Goal: Transaction & Acquisition: Purchase product/service

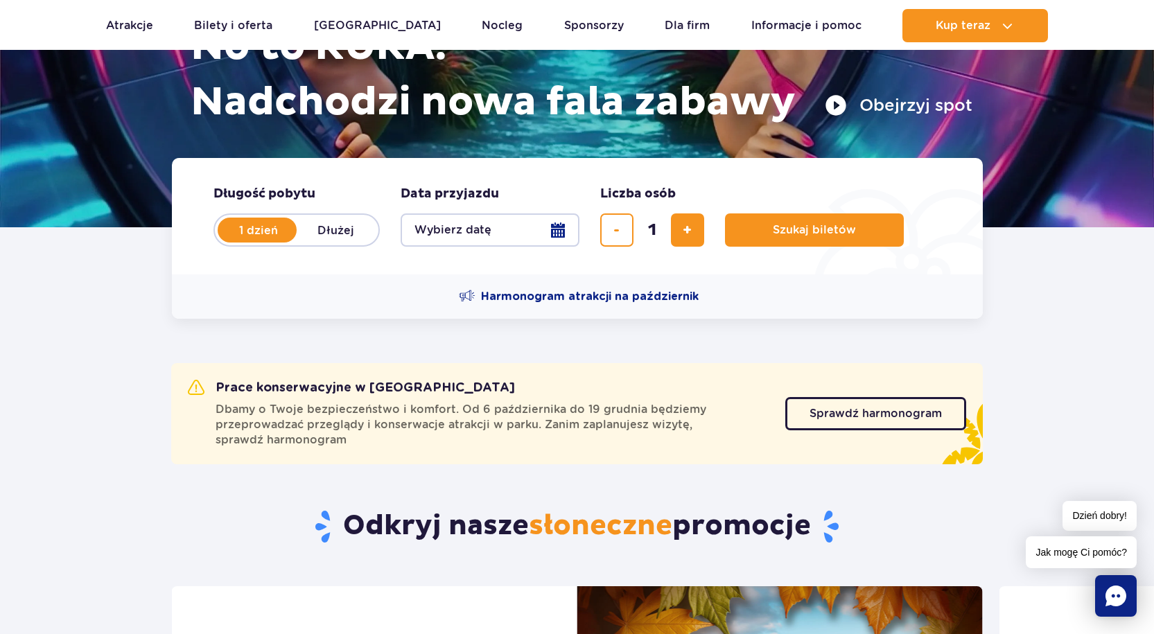
click at [557, 233] on button "Wybierz datę" at bounding box center [490, 230] width 179 height 33
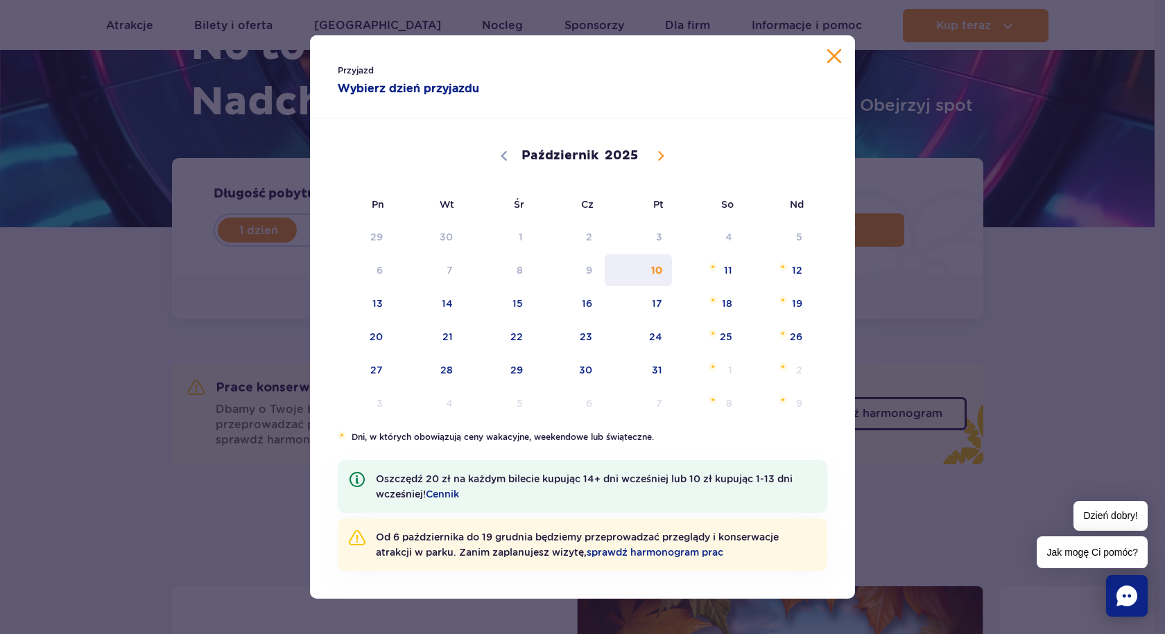
click at [661, 265] on span "10" at bounding box center [638, 270] width 70 height 32
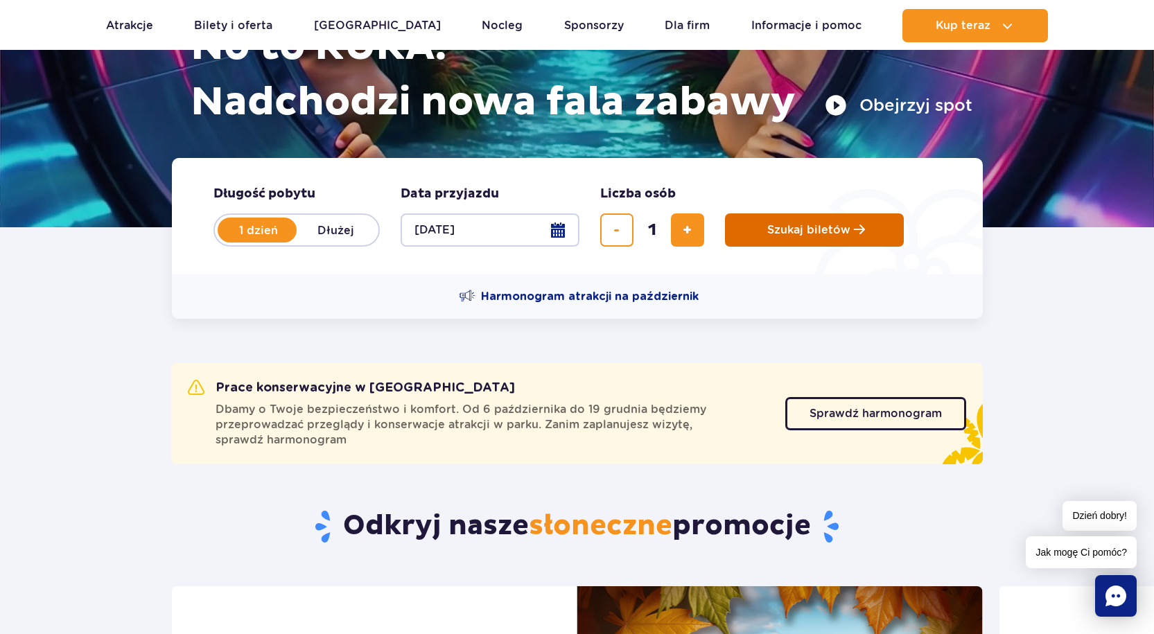
click at [808, 235] on span "Szukaj biletów" at bounding box center [809, 230] width 83 height 12
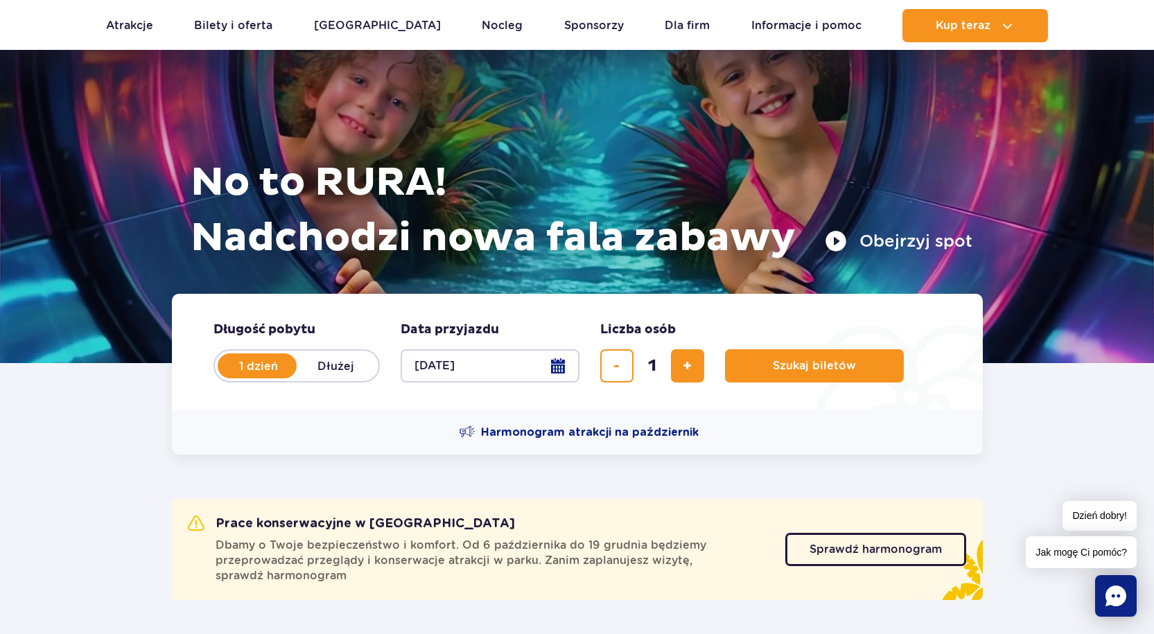
scroll to position [277, 0]
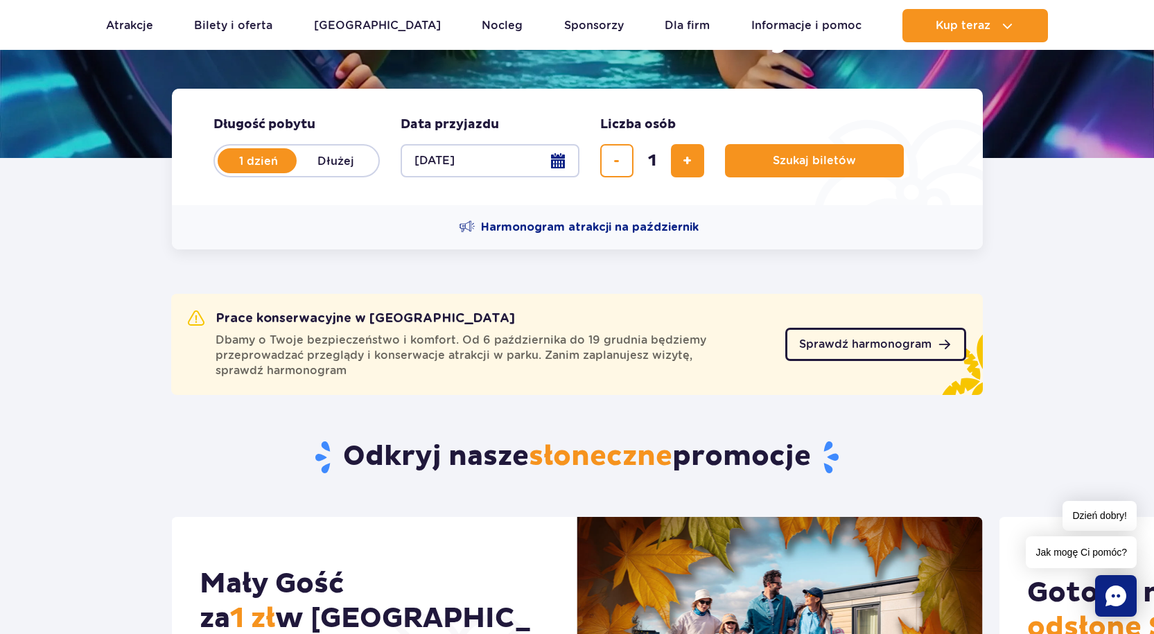
click at [884, 345] on span "Sprawdź harmonogram" at bounding box center [865, 344] width 132 height 11
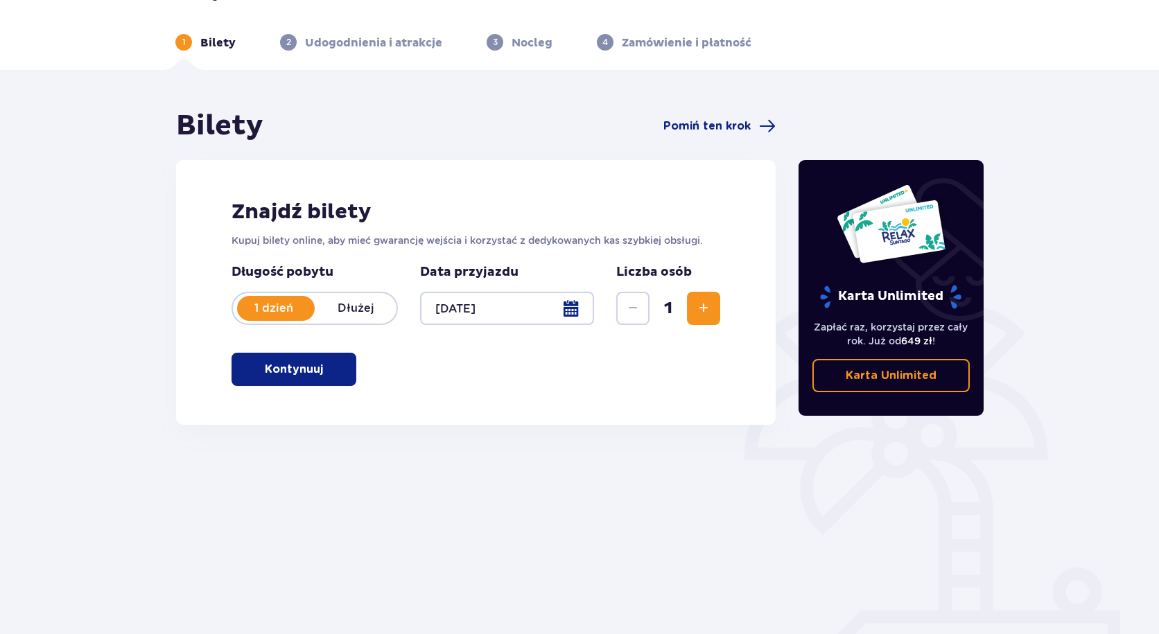
scroll to position [72, 0]
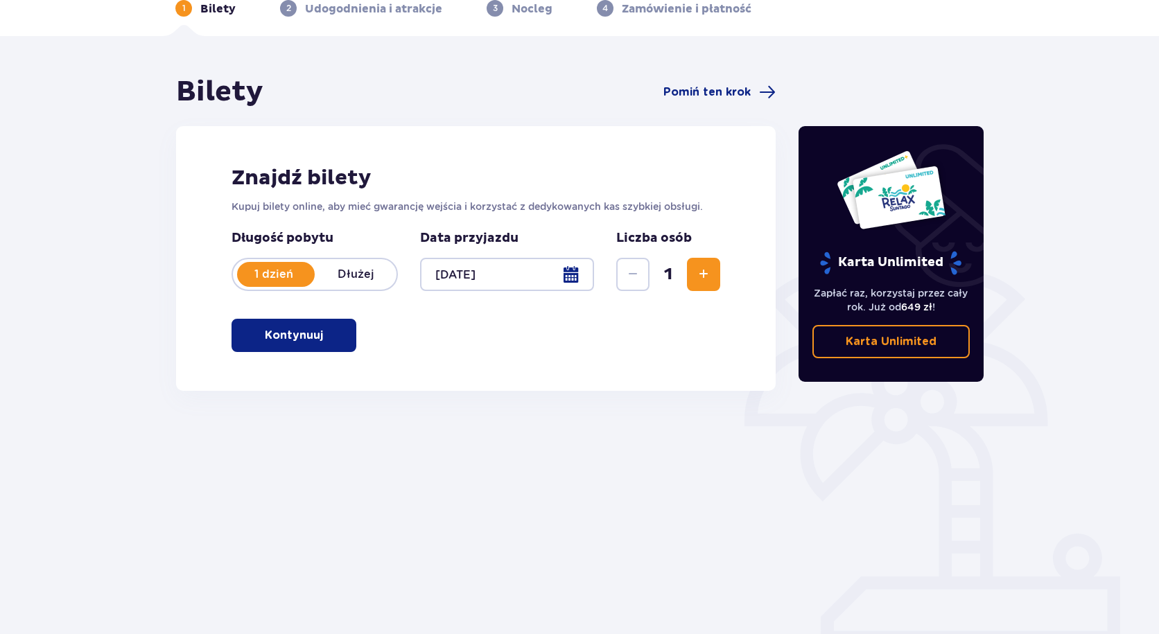
click at [294, 336] on p "Kontynuuj" at bounding box center [294, 335] width 58 height 15
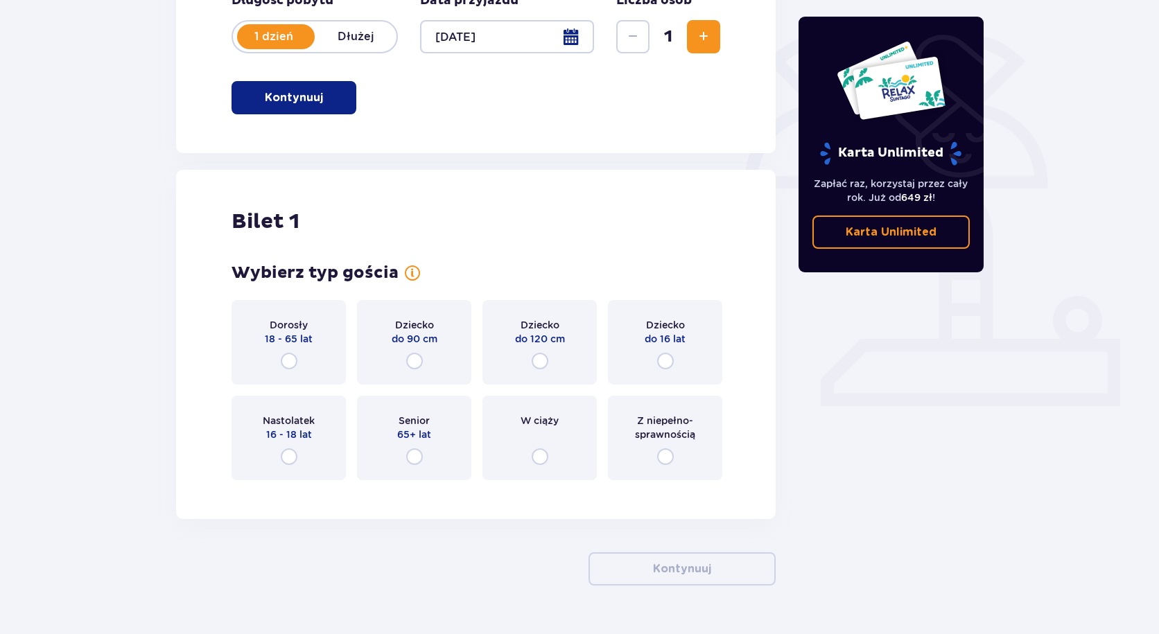
scroll to position [345, 0]
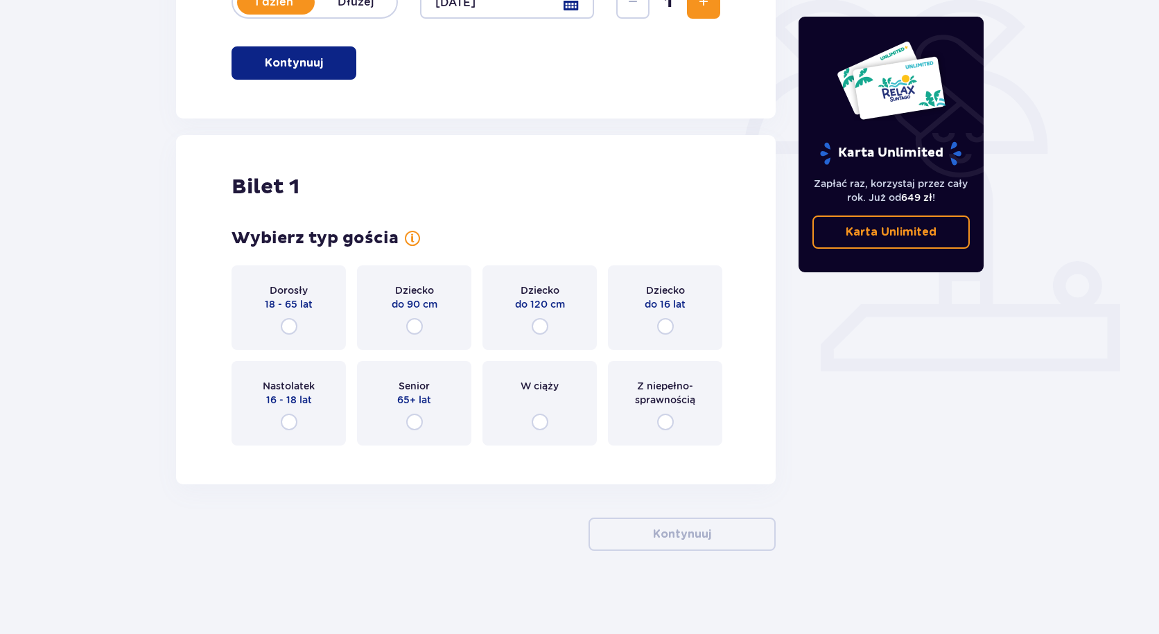
click at [283, 315] on div "Dorosły 18 - 65 lat" at bounding box center [289, 308] width 114 height 85
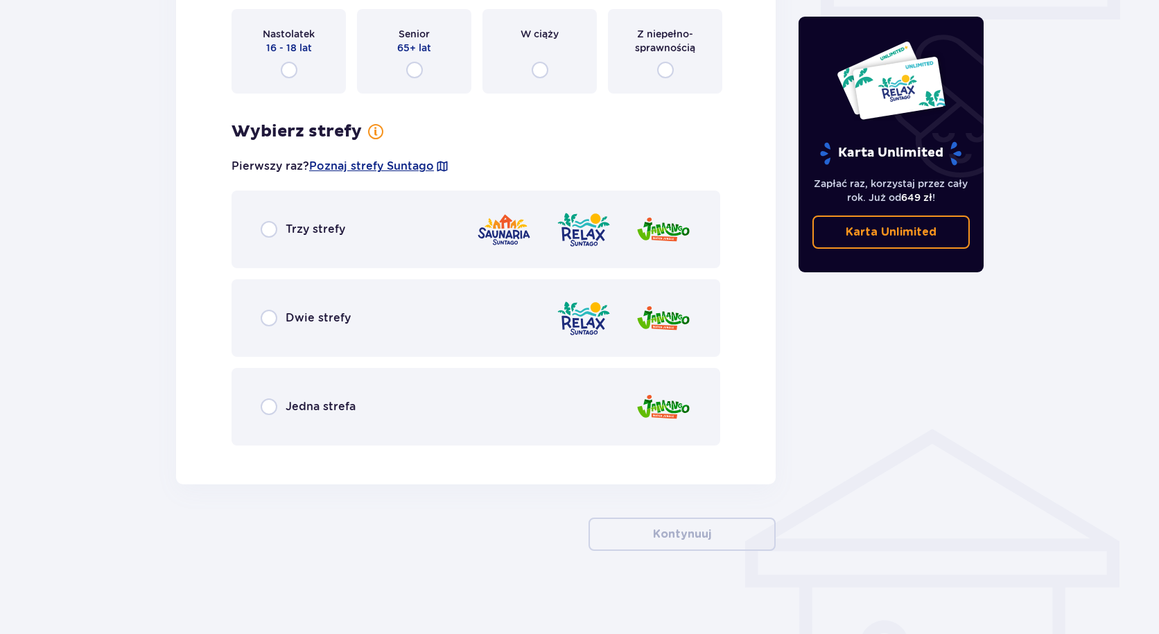
click at [370, 250] on div "Trzy strefy" at bounding box center [476, 230] width 489 height 78
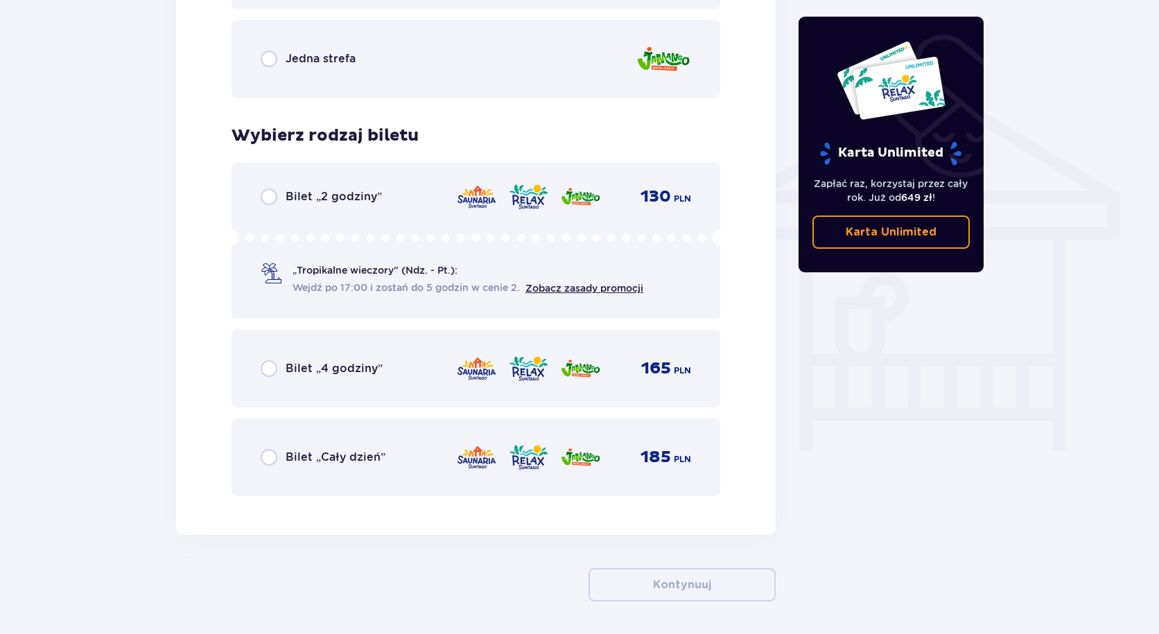
scroll to position [1095, 0]
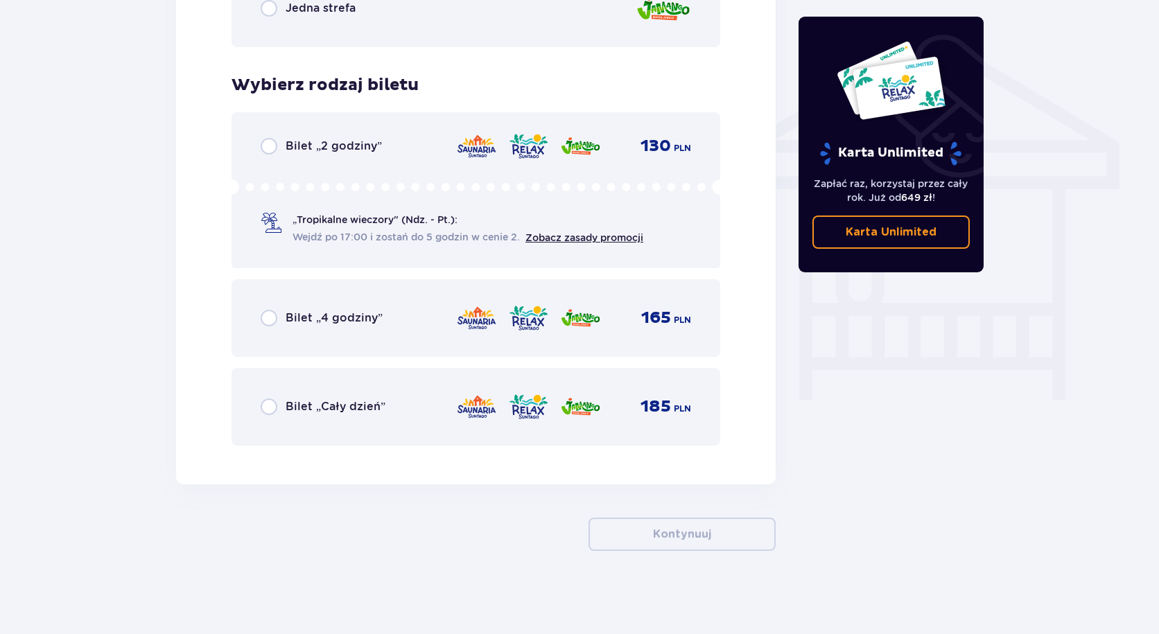
click at [267, 144] on input "radio" at bounding box center [269, 146] width 17 height 17
radio input "true"
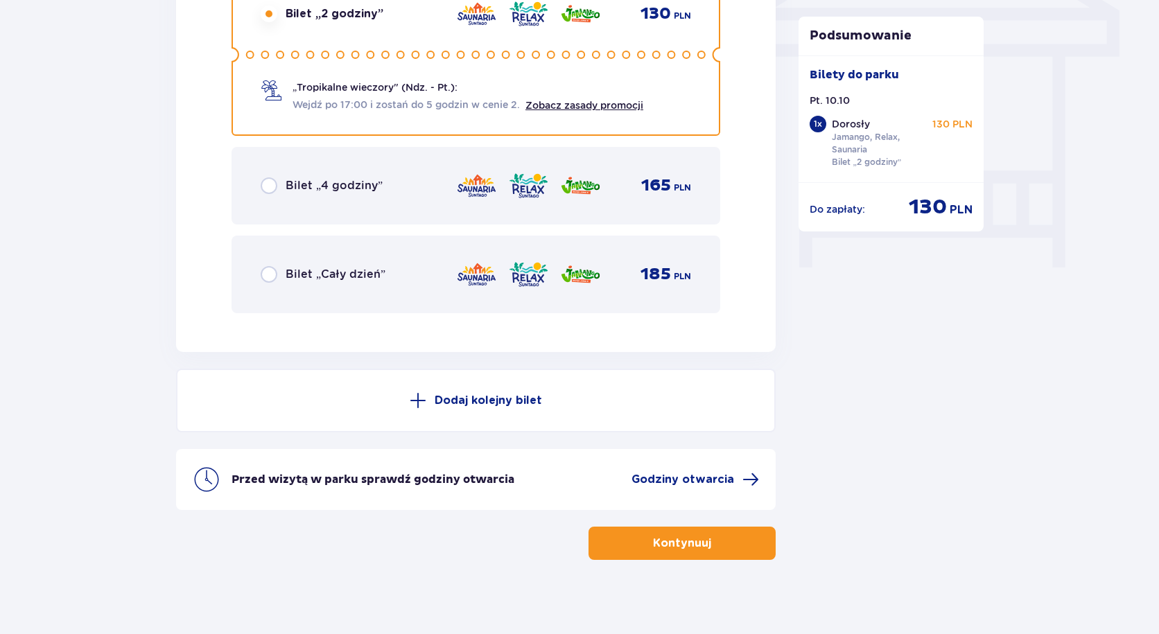
scroll to position [1237, 0]
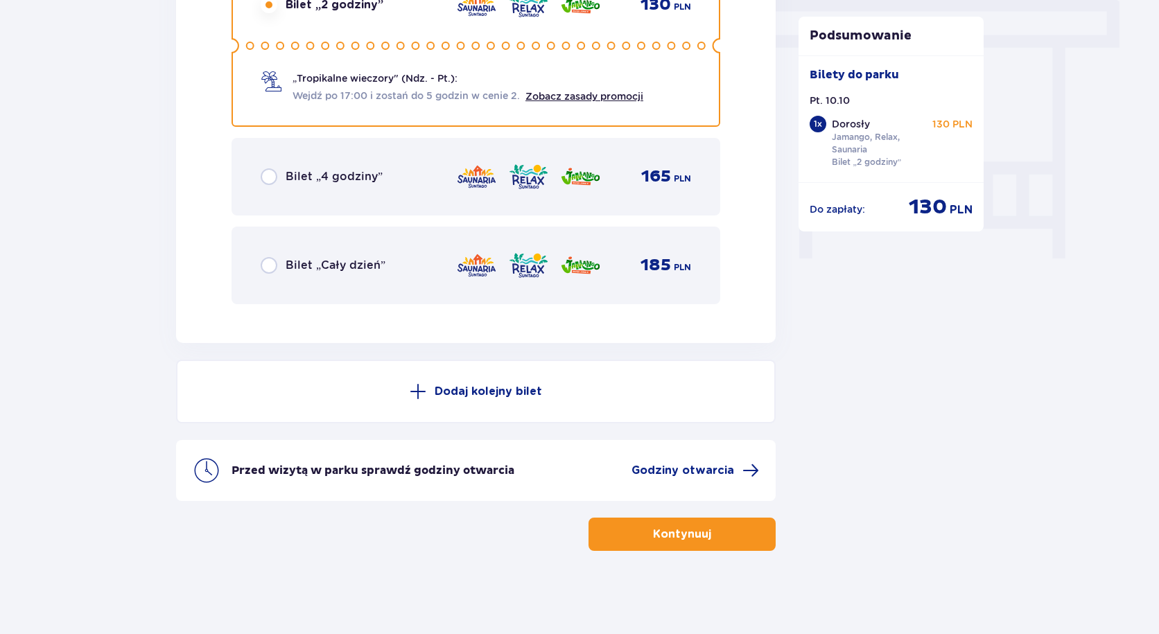
click at [713, 528] on span "button" at bounding box center [714, 534] width 17 height 17
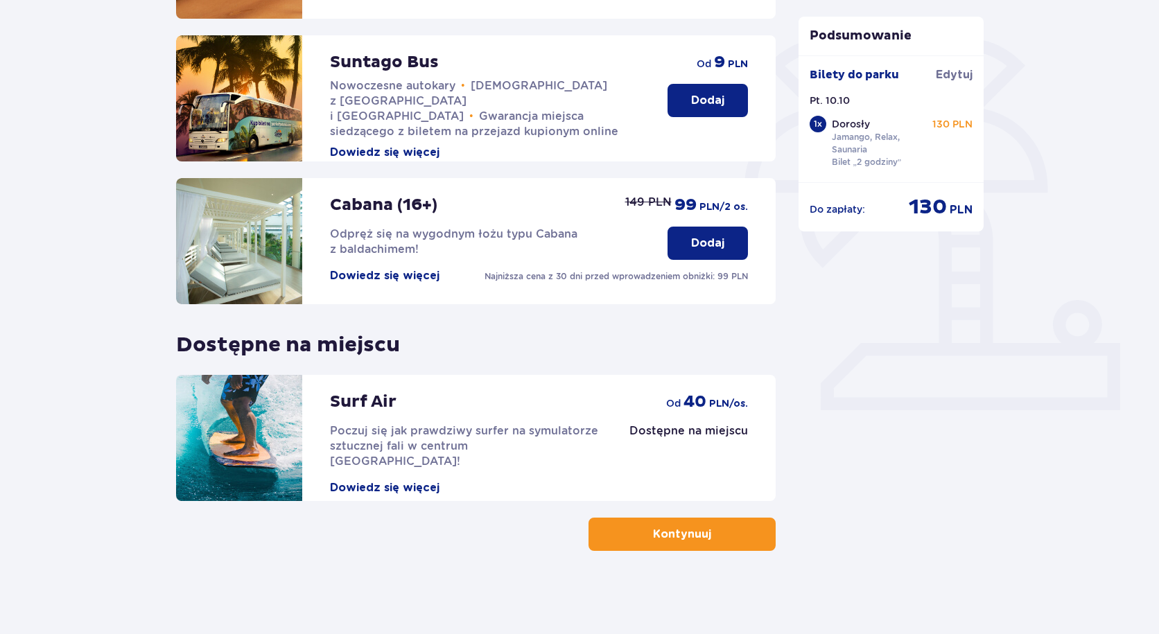
click at [691, 542] on p "Kontynuuj" at bounding box center [682, 534] width 58 height 15
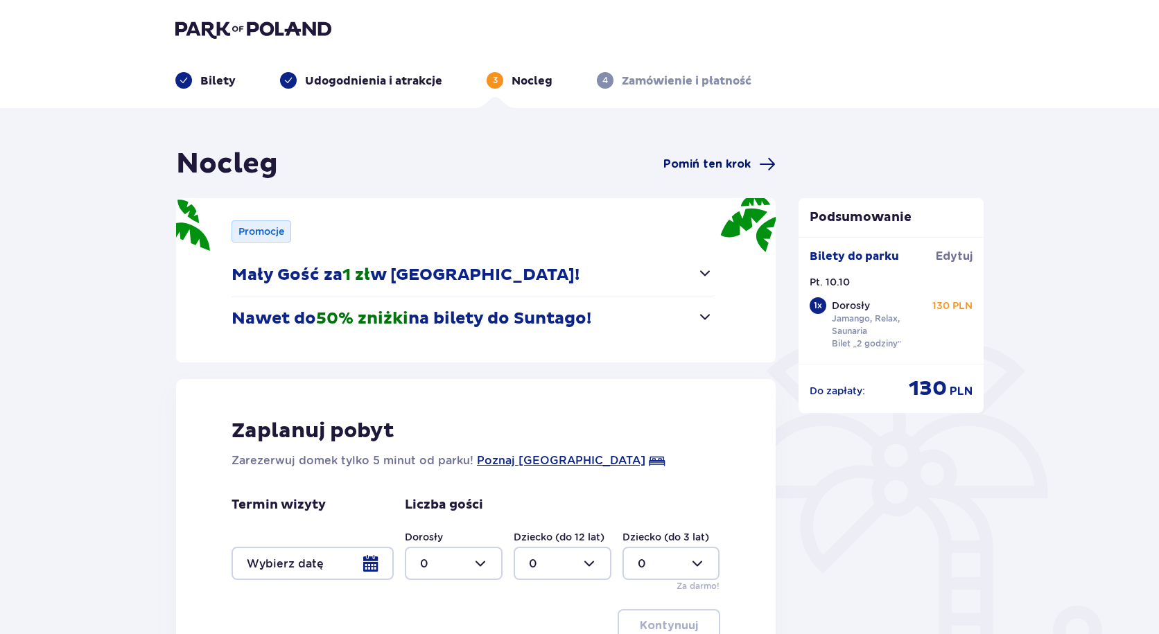
click at [694, 166] on span "Pomiń ten krok" at bounding box center [707, 164] width 87 height 15
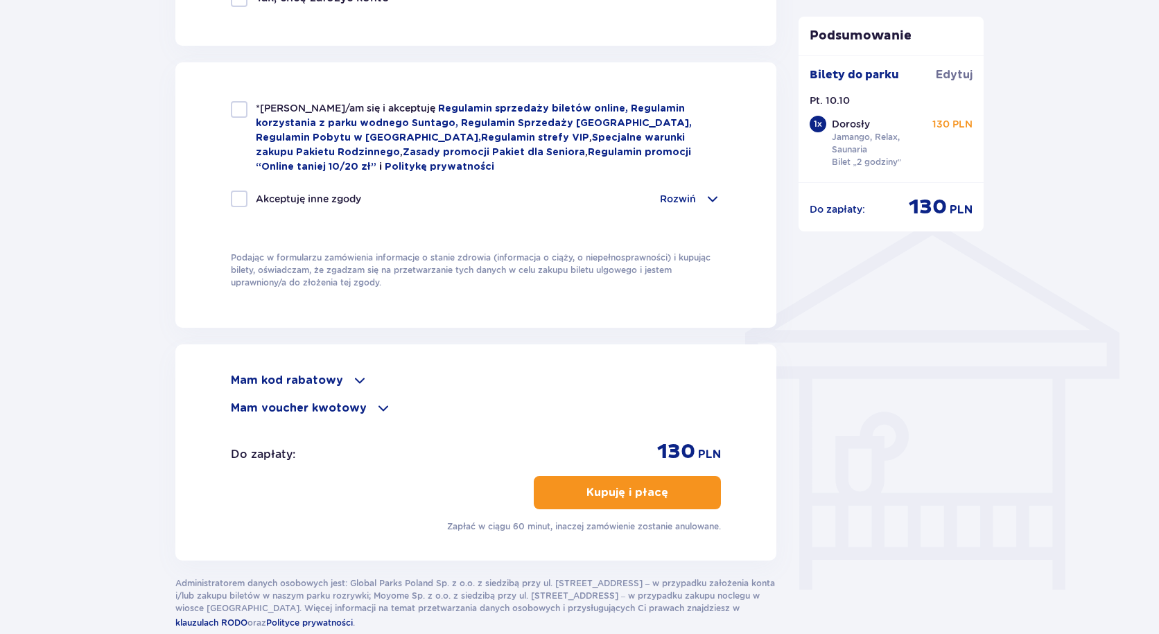
scroll to position [832, 0]
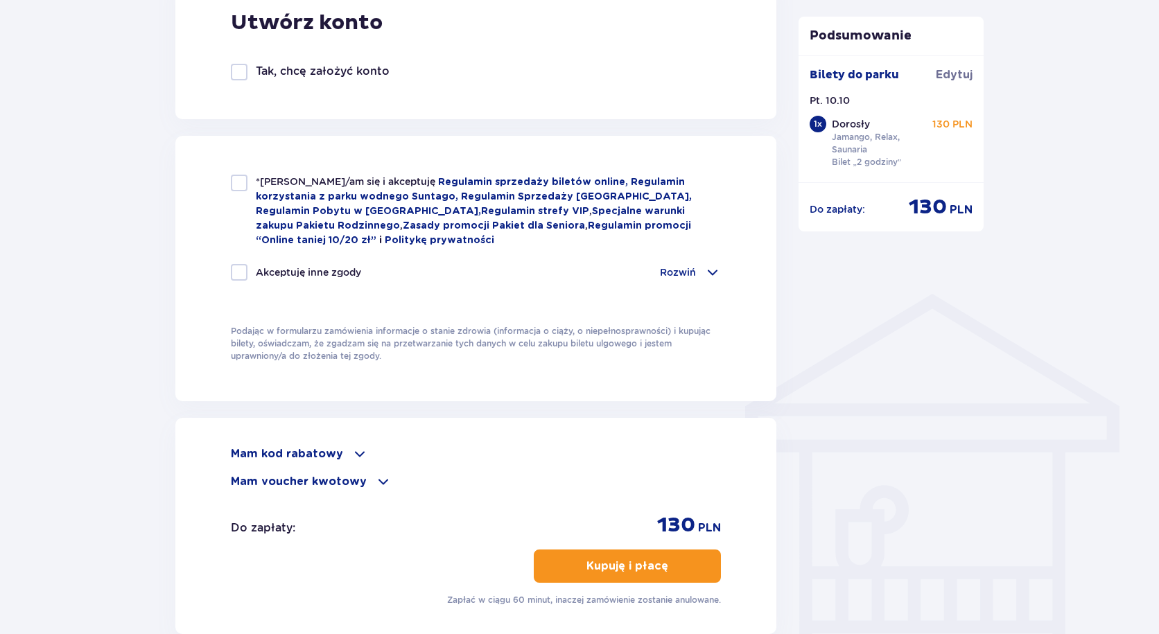
click at [237, 271] on div at bounding box center [239, 272] width 17 height 17
checkbox input "true"
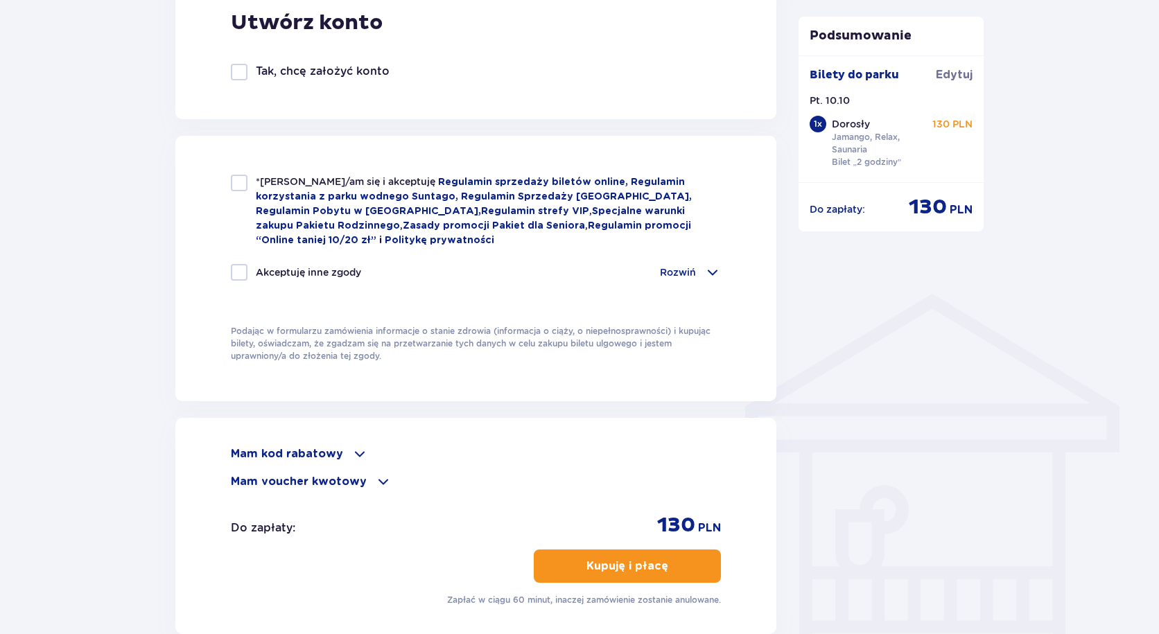
checkbox input "true"
click at [246, 187] on div at bounding box center [239, 183] width 17 height 17
checkbox input "true"
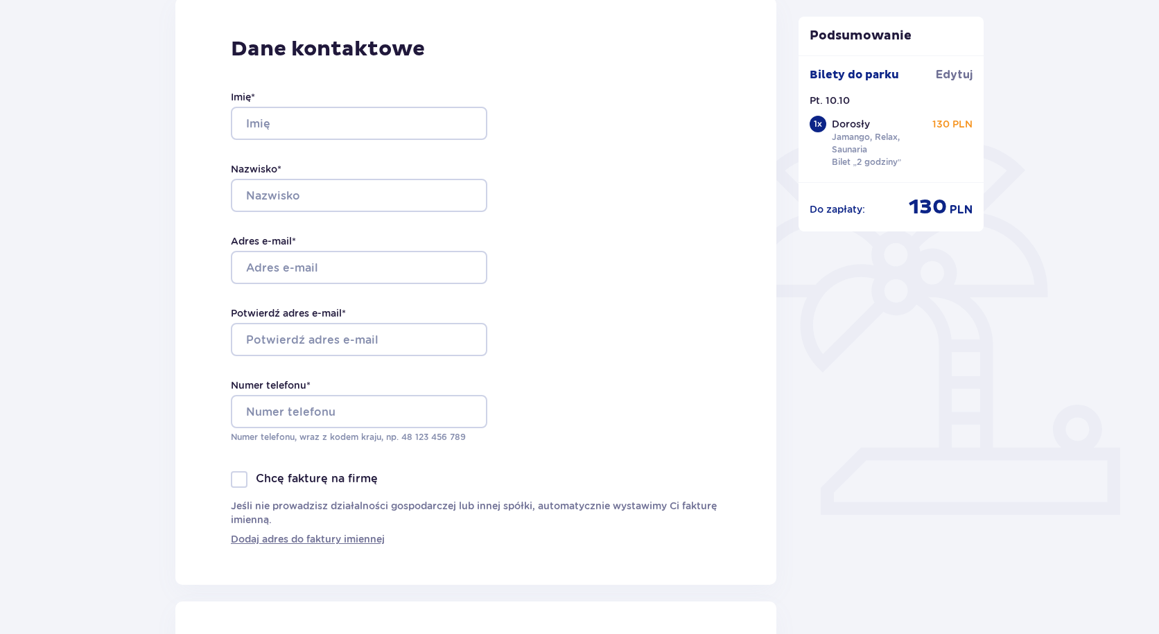
scroll to position [0, 0]
